Goal: Check status

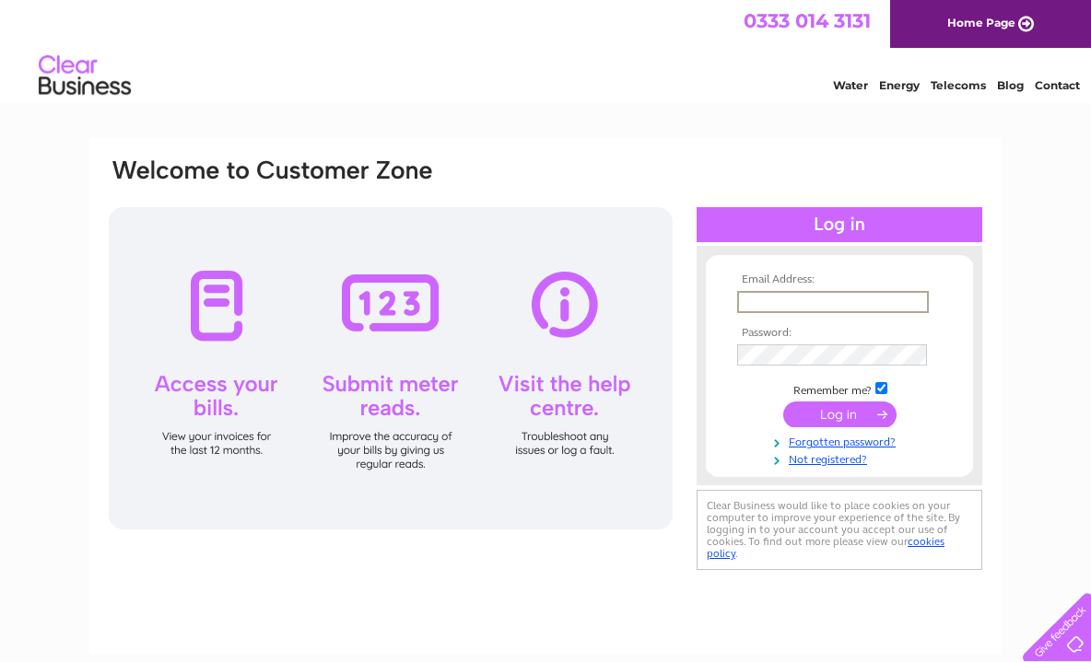
type input "[EMAIL_ADDRESS][DOMAIN_NAME]"
click at [839, 413] on input "submit" at bounding box center [839, 415] width 113 height 26
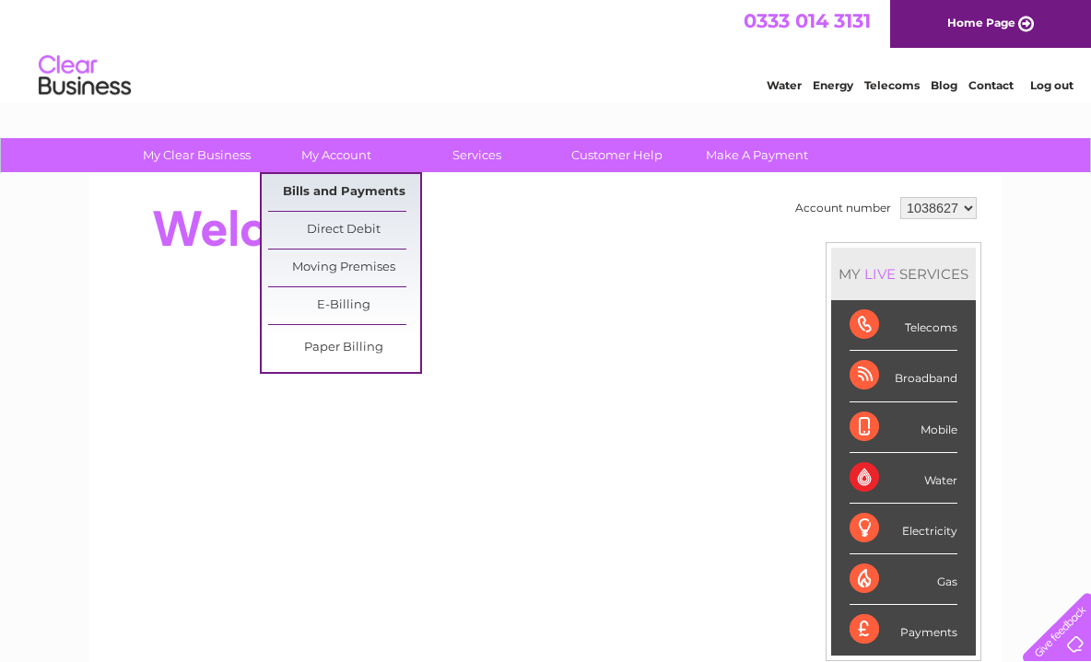
click at [349, 197] on link "Bills and Payments" at bounding box center [344, 192] width 152 height 37
click at [349, 191] on link "Bills and Payments" at bounding box center [344, 192] width 152 height 37
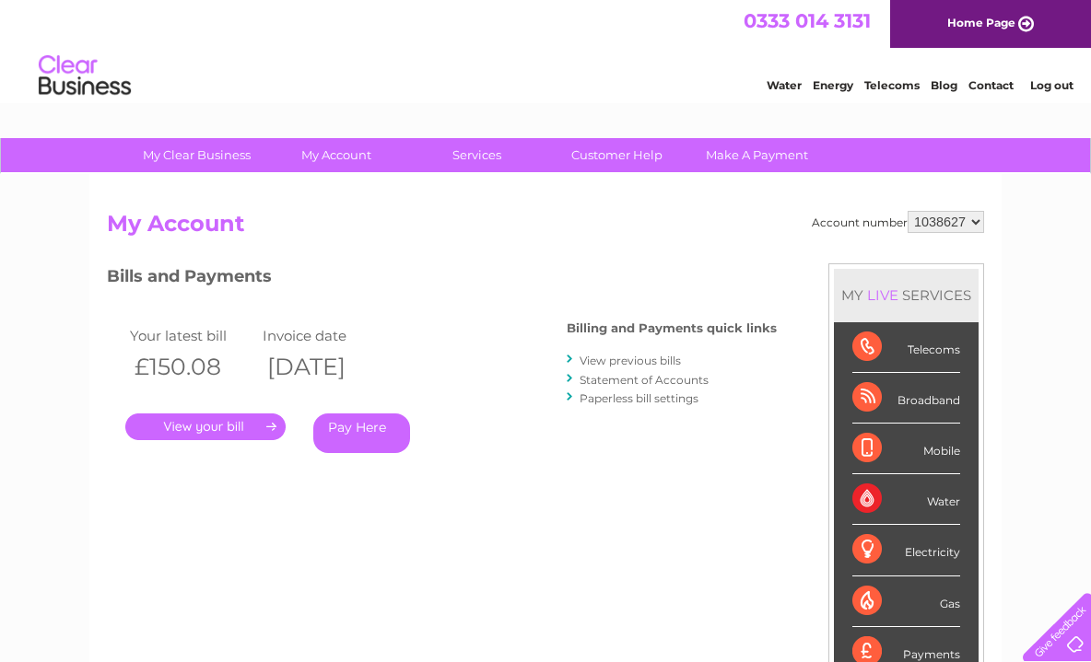
click at [207, 422] on link "." at bounding box center [205, 427] width 160 height 27
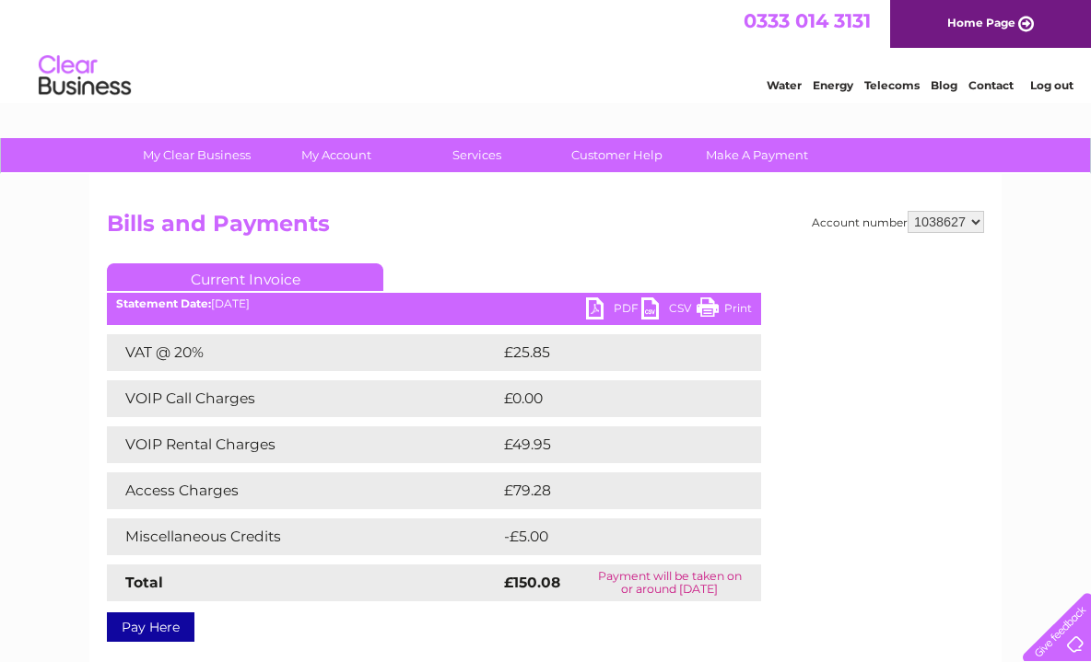
click at [594, 308] on link "PDF" at bounding box center [613, 311] width 55 height 27
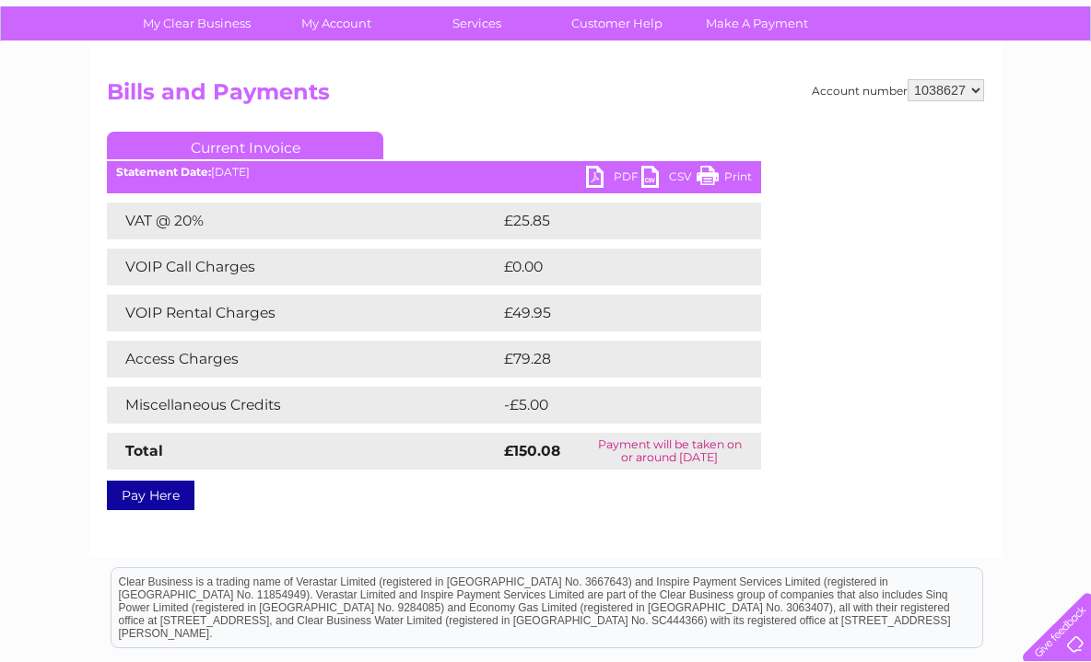
scroll to position [135, 0]
